Goal: Task Accomplishment & Management: Manage account settings

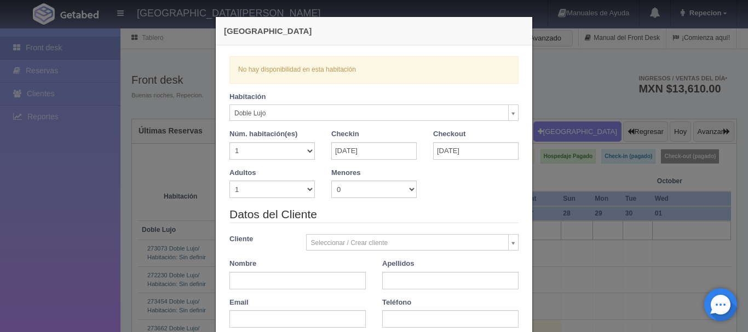
select select "577"
click at [558, 113] on div "[GEOGRAPHIC_DATA] Verficando disponibilidad No hay disponibilidad en esta habit…" at bounding box center [374, 166] width 748 height 332
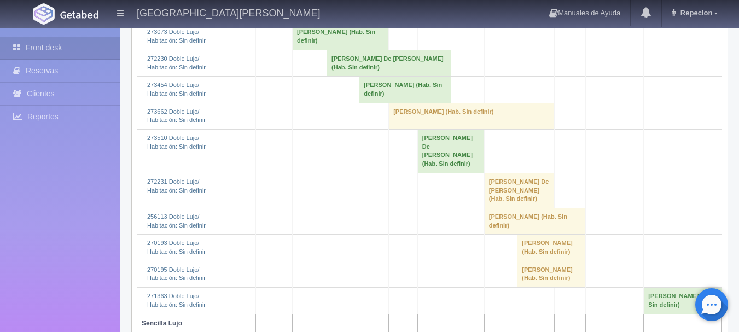
scroll to position [164, 0]
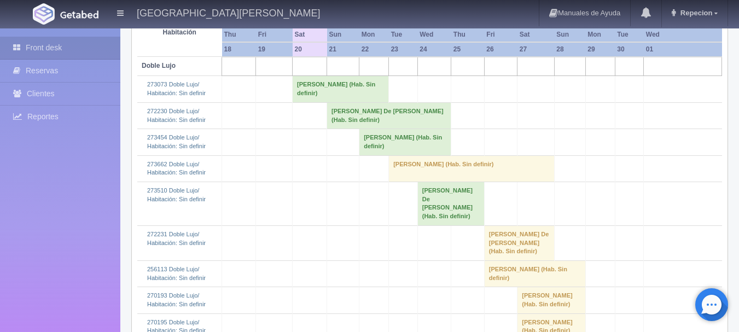
click at [337, 84] on td "[PERSON_NAME] (Hab. Sin definir)" at bounding box center [341, 89] width 96 height 26
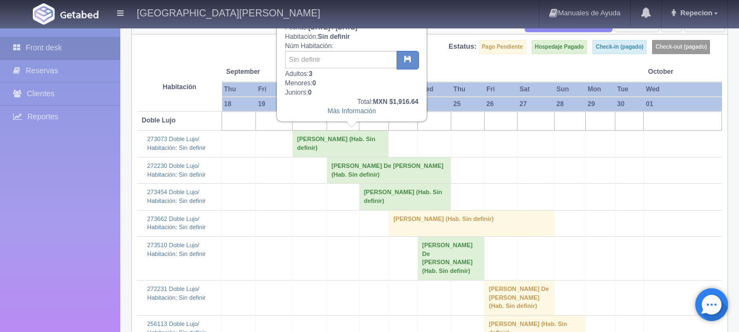
scroll to position [55, 0]
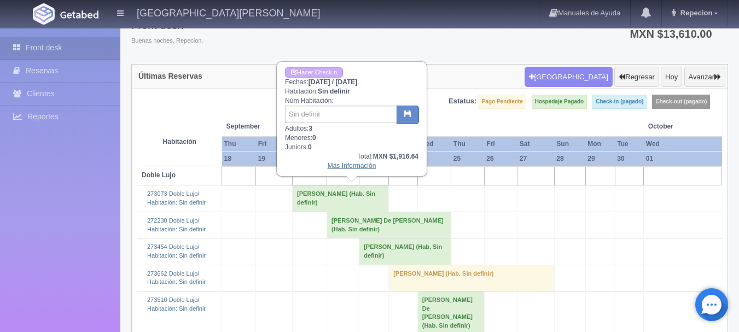
click at [351, 170] on link "Más Información" at bounding box center [352, 166] width 49 height 8
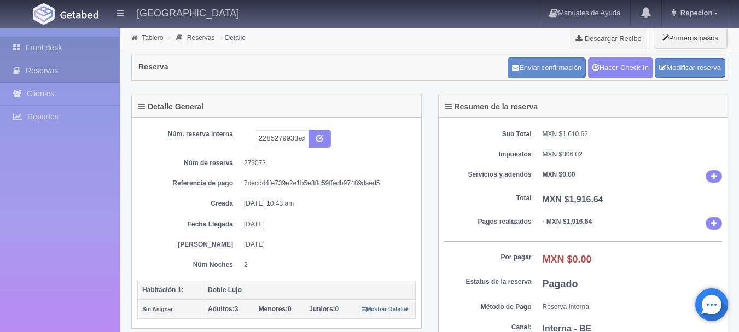
click at [101, 51] on link "Front desk" at bounding box center [60, 48] width 120 height 22
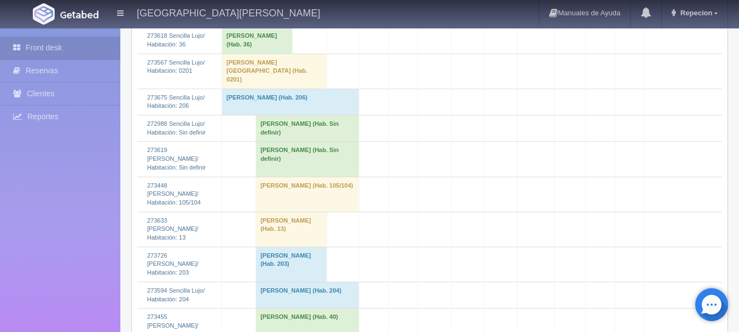
scroll to position [657, 0]
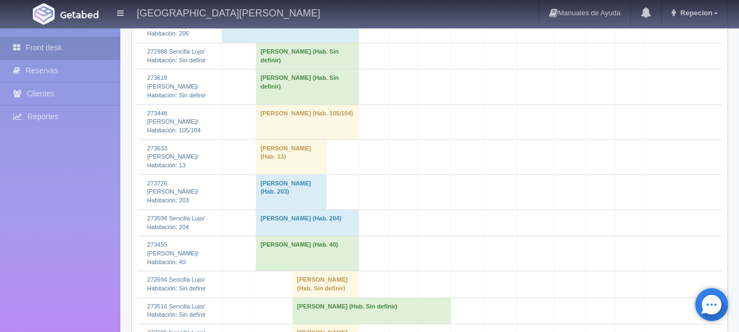
click at [345, 298] on td "[PERSON_NAME] (Hab. Sin definir)" at bounding box center [372, 311] width 159 height 26
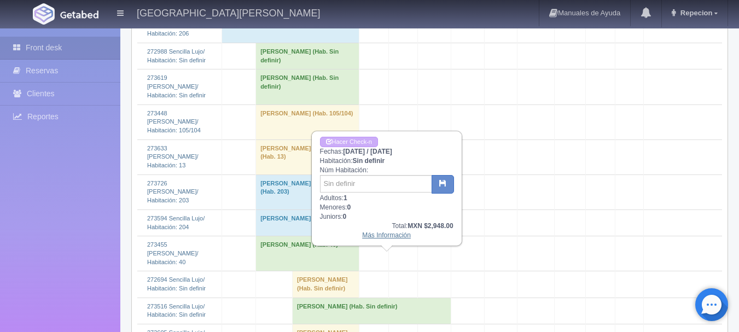
click at [380, 238] on link "Más Información" at bounding box center [386, 236] width 49 height 8
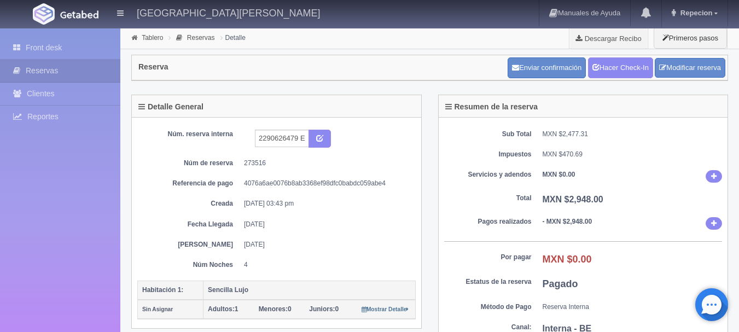
click at [422, 181] on div "Detalle General Núm. reserva interna 2290626479 Expedia Núm de reserva 273516 R…" at bounding box center [276, 219] width 307 height 248
click at [385, 123] on div "Núm. reserva interna 2290626479 Expedia Núm de reserva 273516 Referencia de pag…" at bounding box center [276, 202] width 279 height 158
